Goal: Task Accomplishment & Management: Manage account settings

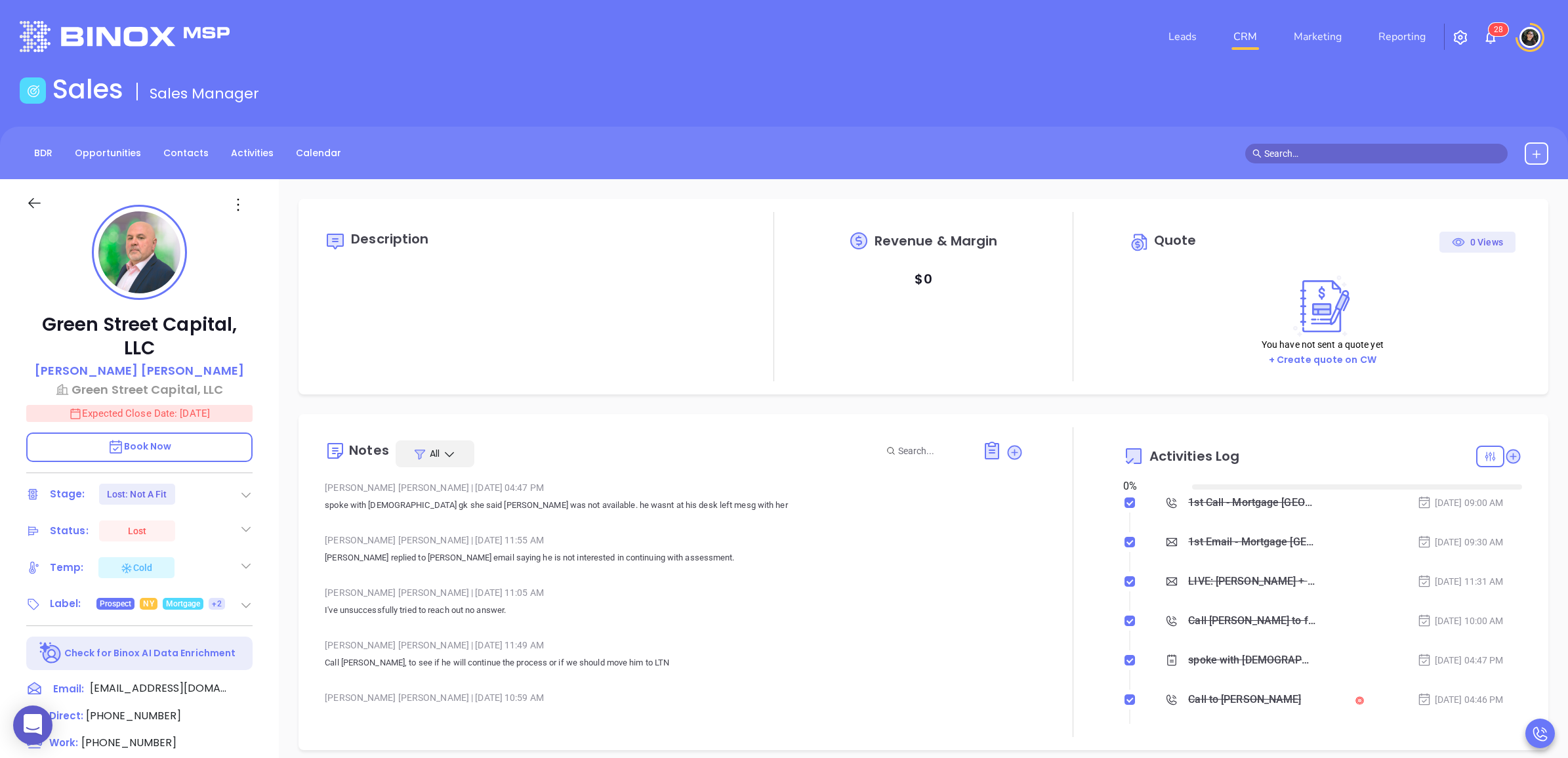
type input "[DATE]"
click at [1235, 23] on link "CRM" at bounding box center [1245, 36] width 34 height 26
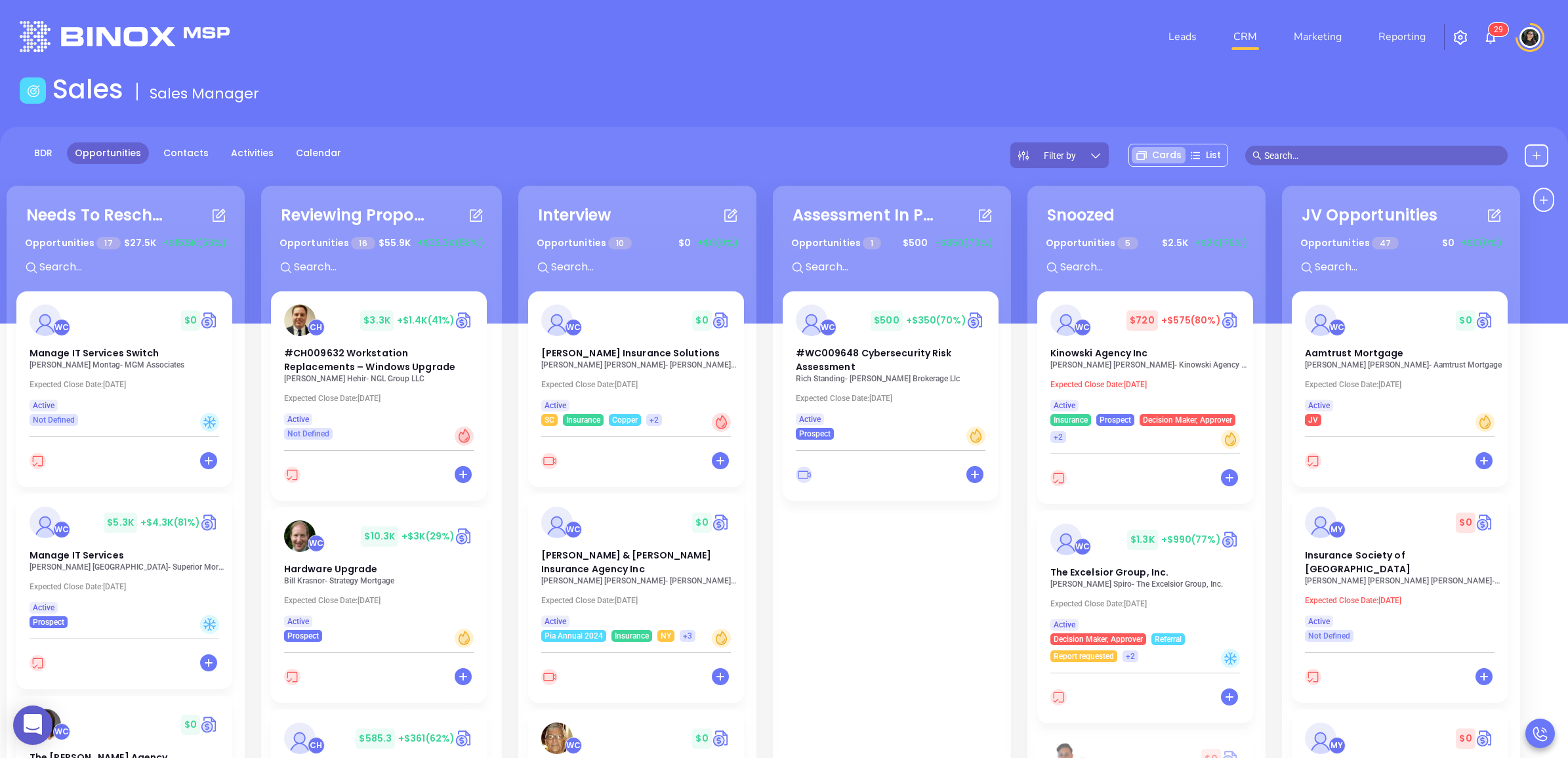
click at [605, 276] on div "Opportunities 10 $ 0 +$0 (0%)" at bounding box center [638, 258] width 234 height 55
click at [606, 276] on div "Opportunities 10 $ 0 +$0 (0%)" at bounding box center [638, 258] width 234 height 55
click at [608, 274] on input "text" at bounding box center [648, 267] width 197 height 17
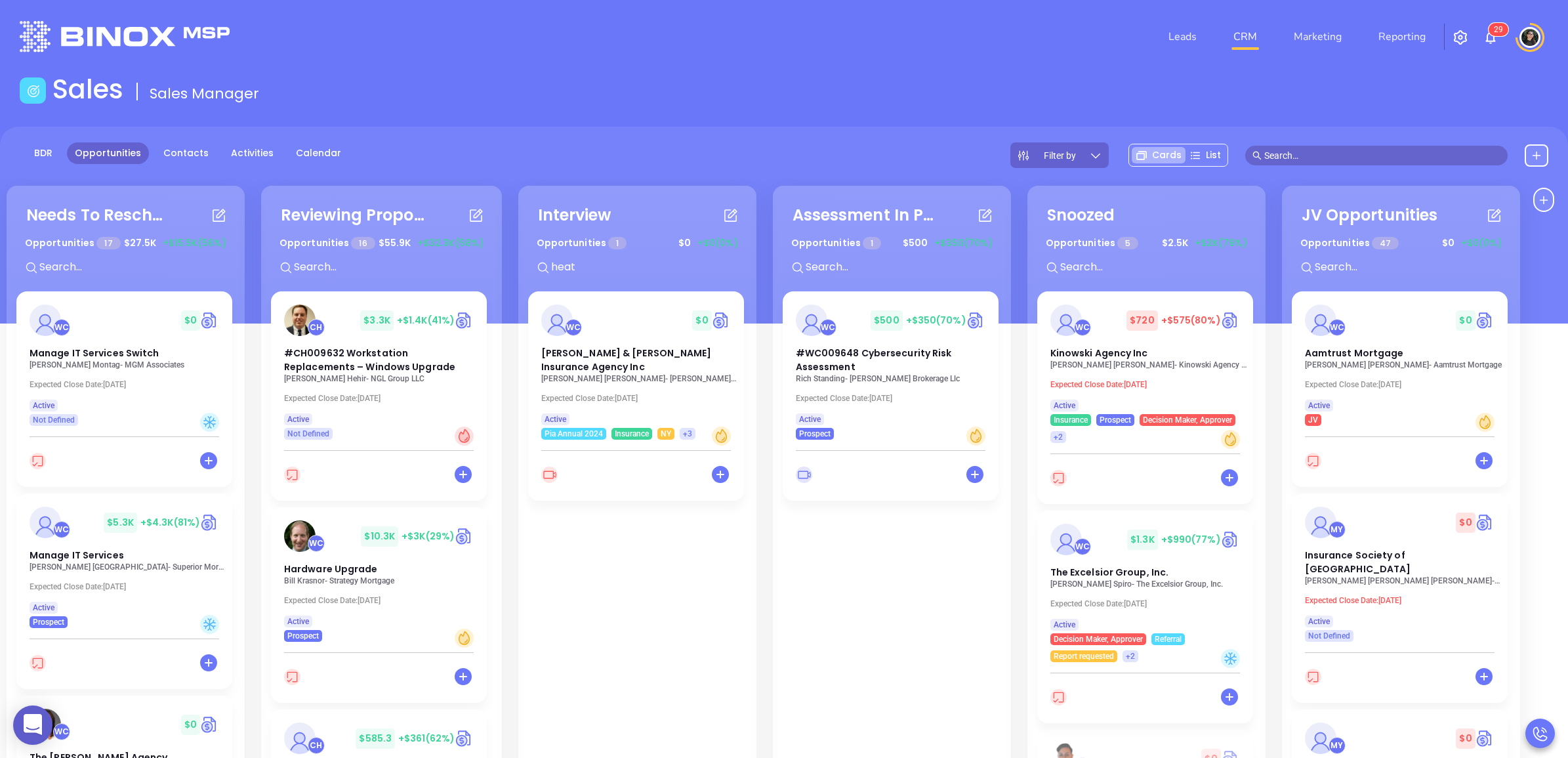
type input "heath"
click at [571, 359] on span "[PERSON_NAME] & [PERSON_NAME] Insurance Agency Inc" at bounding box center [627, 360] width 171 height 27
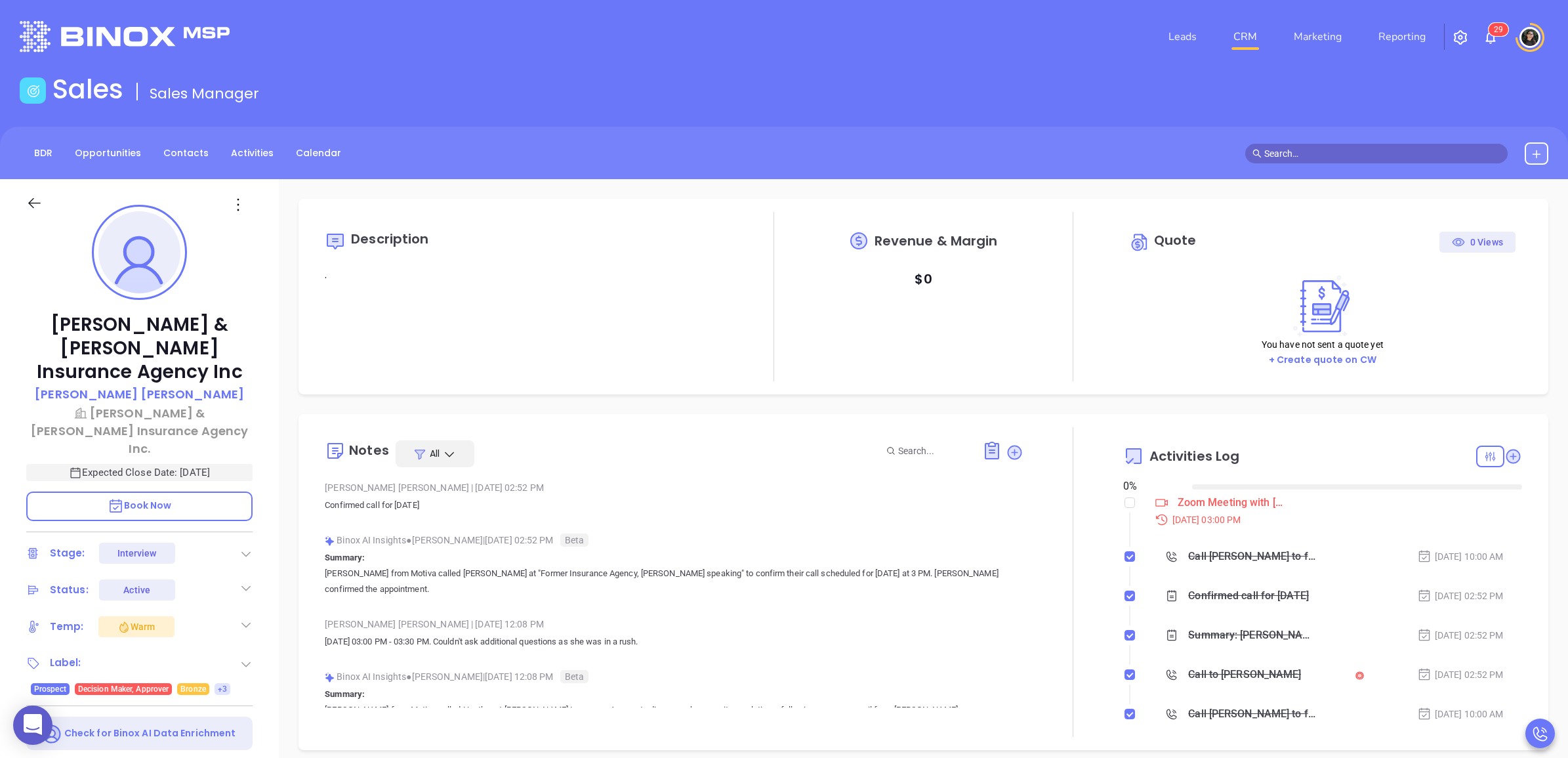
type input "[DATE]"
type input "[PERSON_NAME]"
click at [1126, 496] on div "Zoom Meeting with [PERSON_NAME] [DATE] 03:00 PM Call [PERSON_NAME] to follow up…" at bounding box center [1322, 609] width 399 height 230
click at [1126, 499] on li "Zoom Meeting with [PERSON_NAME] [DATE] 03:00 PM" at bounding box center [1324, 522] width 396 height 51
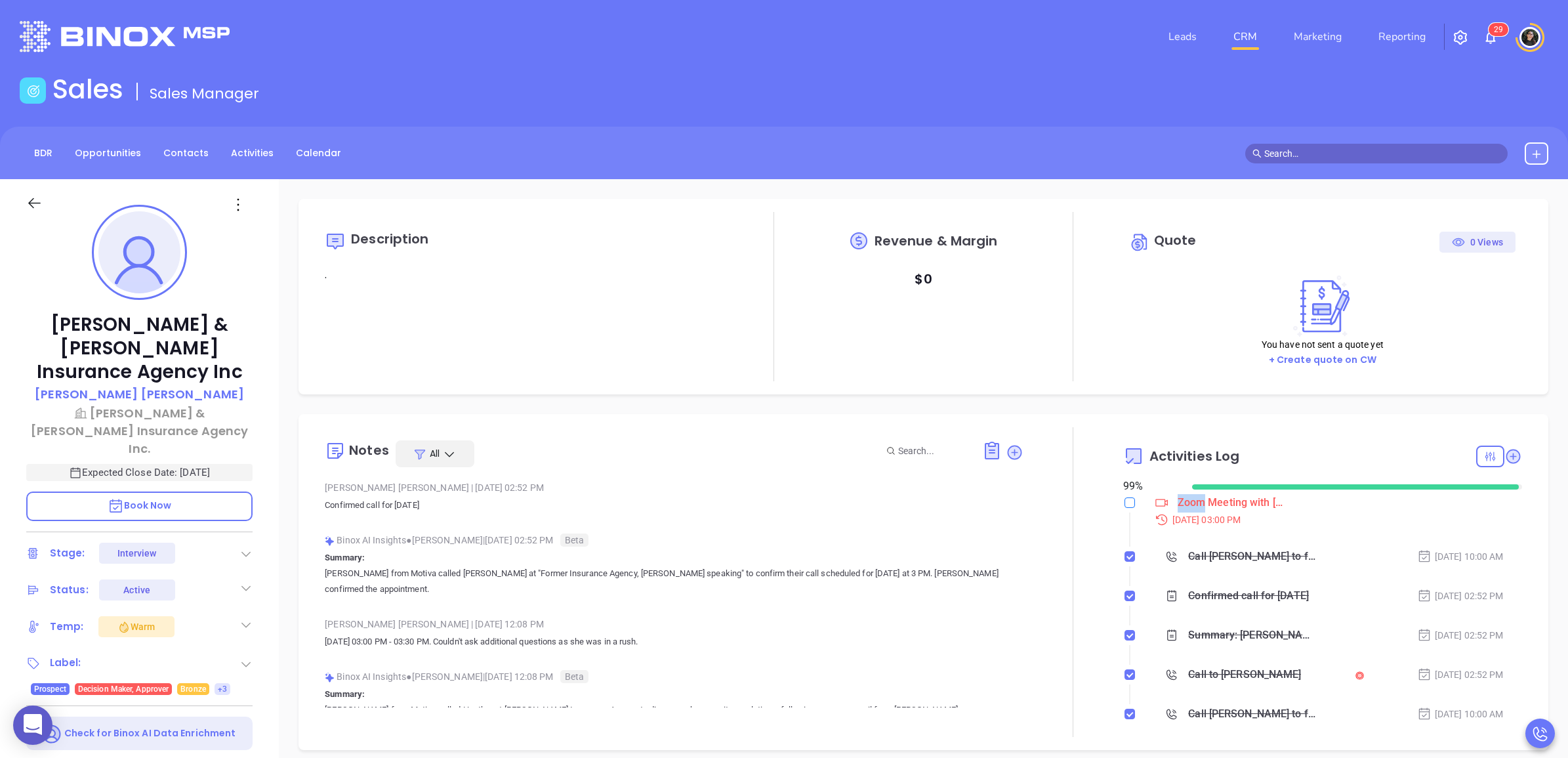
drag, startPoint x: 1123, startPoint y: 499, endPoint x: 1116, endPoint y: 509, distance: 12.2
click at [1125, 509] on label at bounding box center [1130, 502] width 11 height 14
click at [1125, 508] on input "checkbox" at bounding box center [1130, 502] width 11 height 11
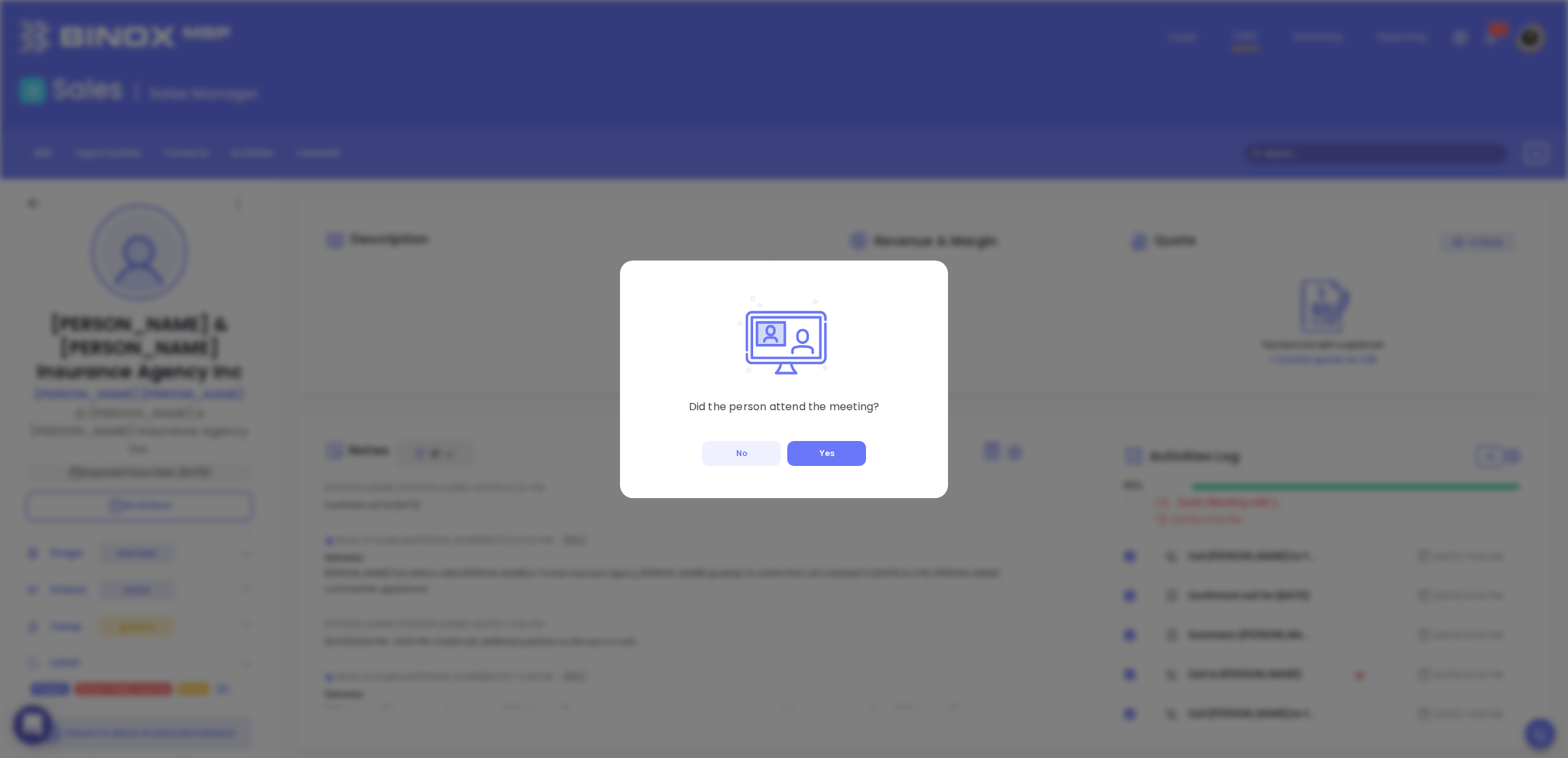
click at [750, 464] on button "No" at bounding box center [741, 453] width 79 height 25
checkbox input "true"
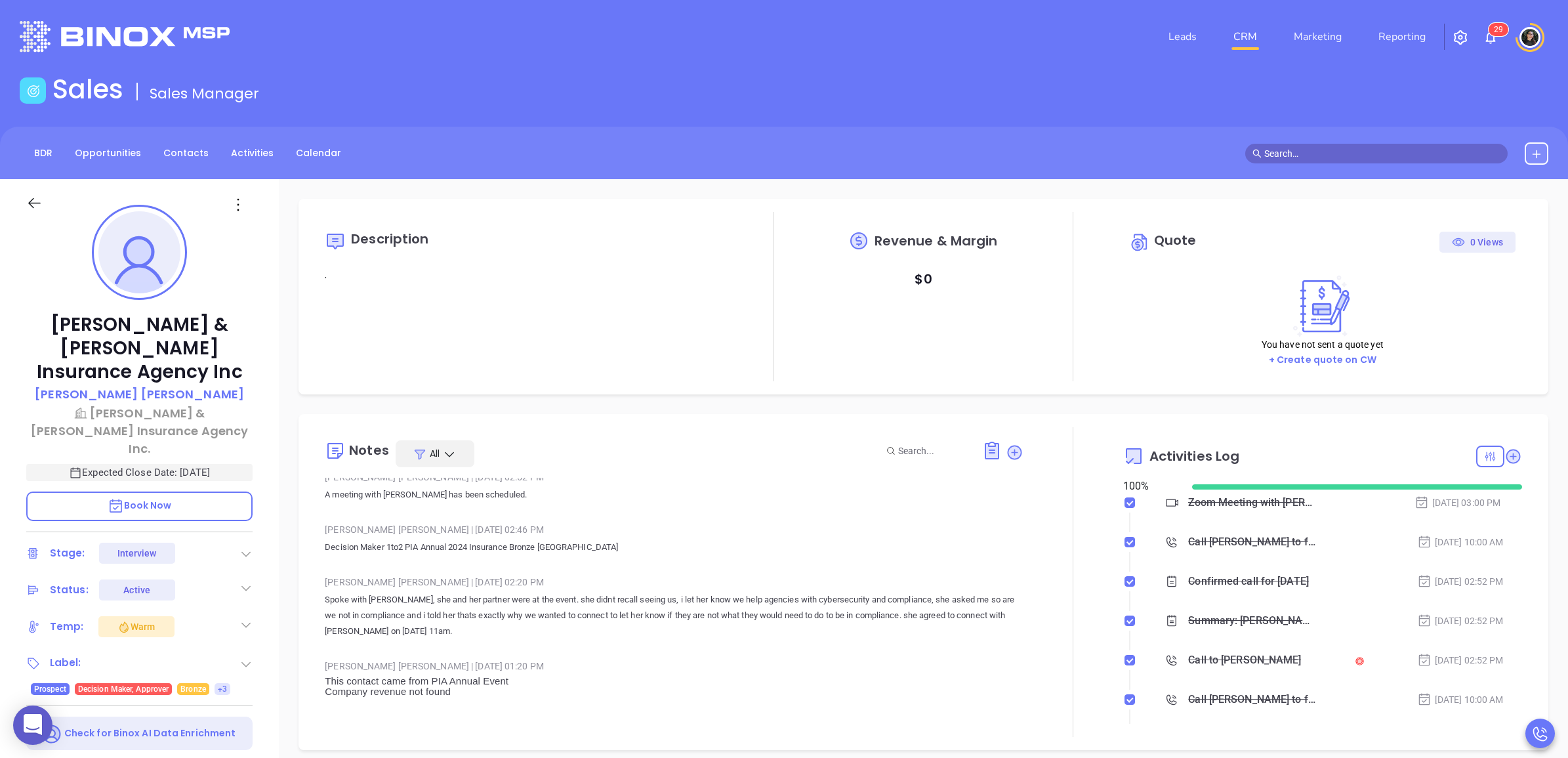
scroll to position [410, 0]
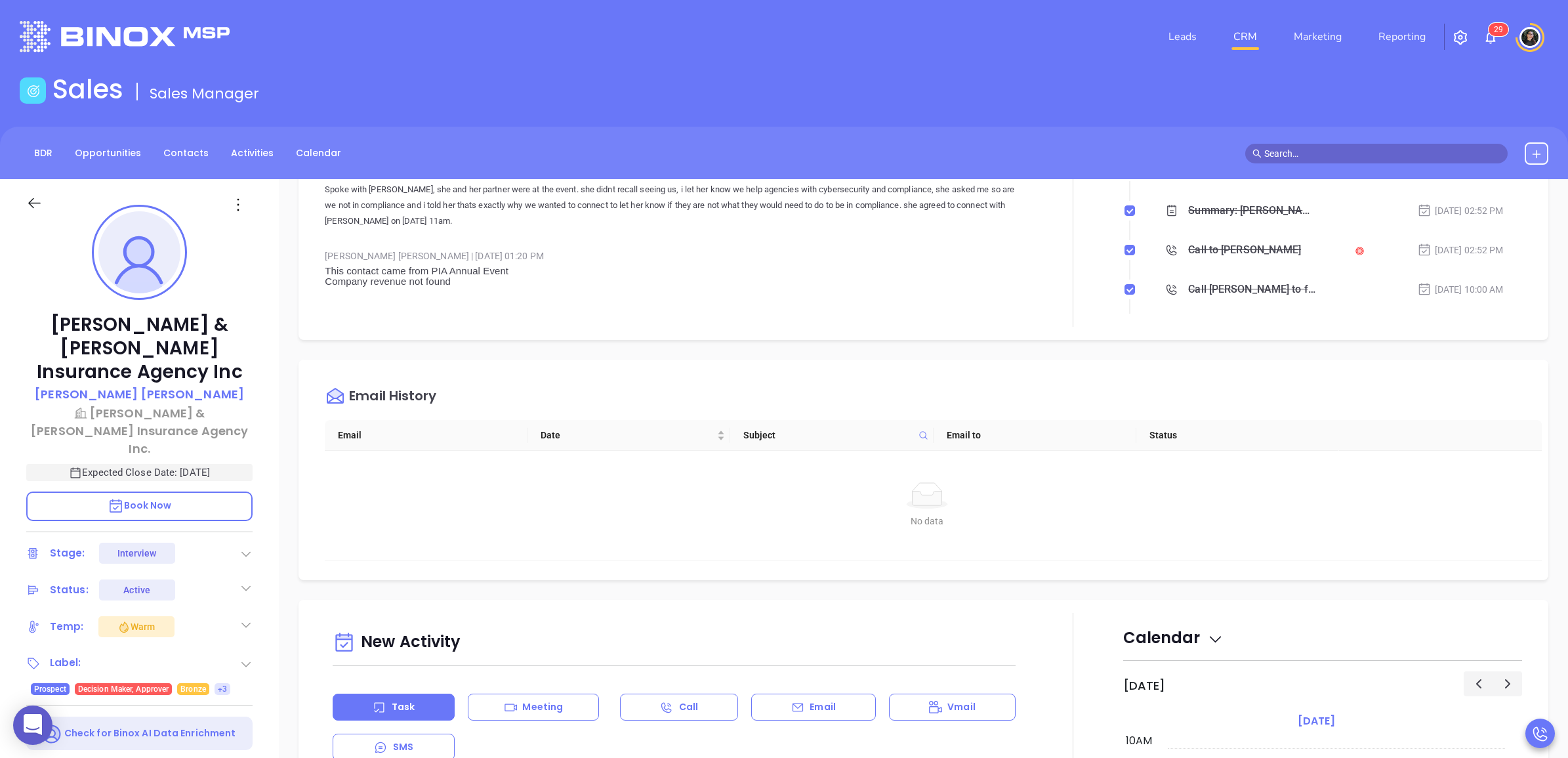
click at [763, 61] on header "Leads CRM Marketing Reporting 2 9 Financial Leads Leads" at bounding box center [784, 36] width 1529 height 73
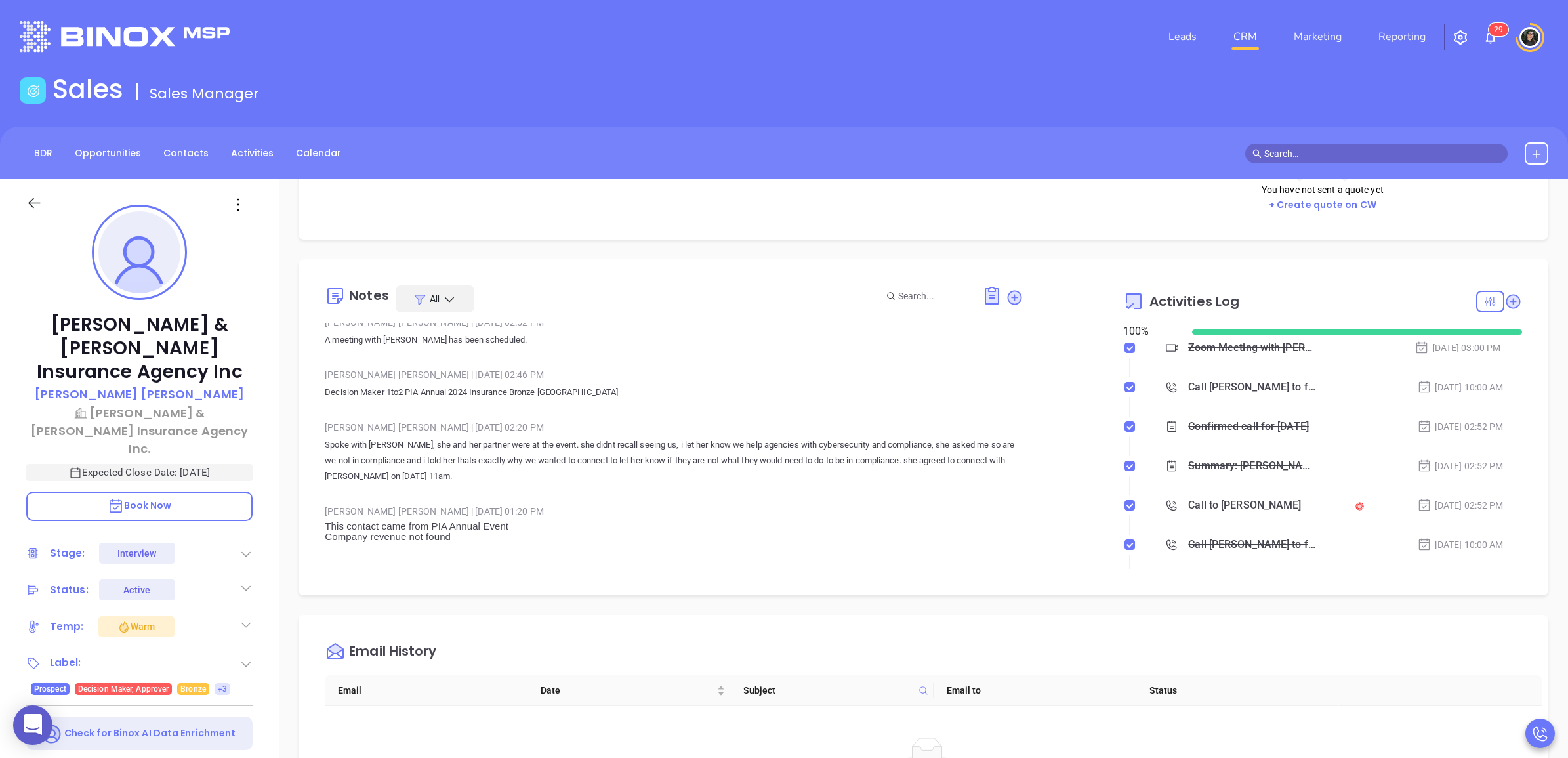
scroll to position [0, 0]
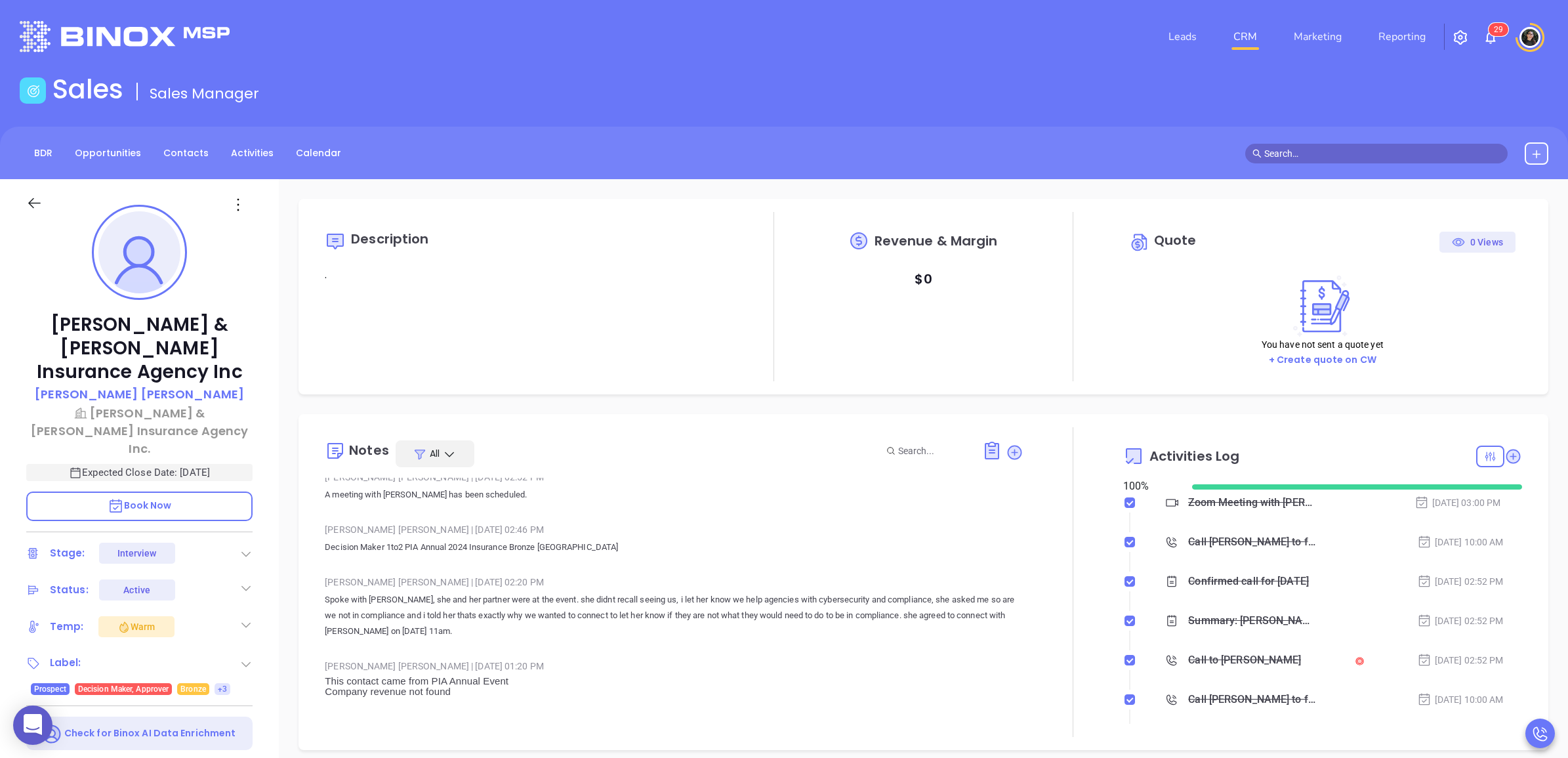
click at [1239, 33] on link "CRM" at bounding box center [1245, 36] width 34 height 26
